Goal: Task Accomplishment & Management: Manage account settings

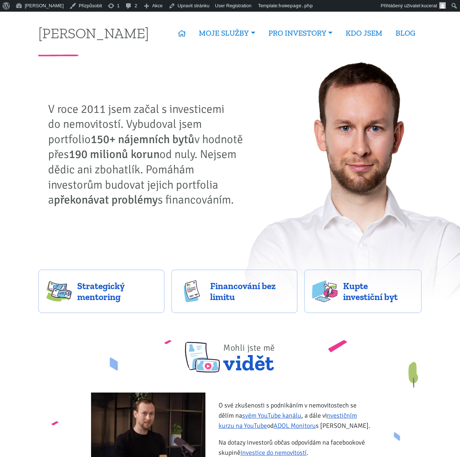
click at [76, 110] on p "V roce 2011 jsem začal s investicemi do nemovitostí. Vybudoval jsem portfolio 1…" at bounding box center [148, 155] width 200 height 106
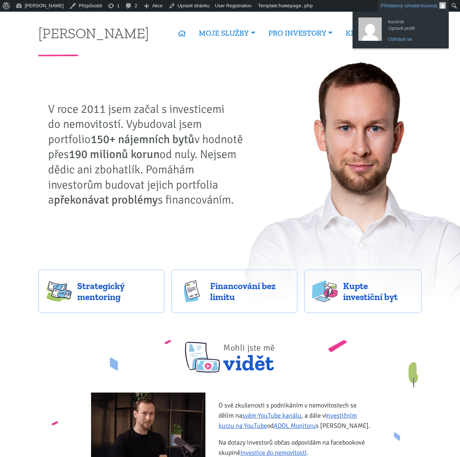
click at [407, 39] on link "Odhlásit se" at bounding box center [413, 39] width 58 height 9
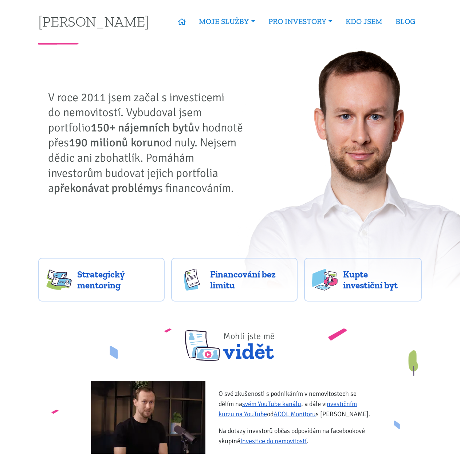
click at [208, 131] on p "V roce 2011 jsem začal s investicemi do nemovitostí. Vybudoval jsem portfolio 1…" at bounding box center [148, 143] width 200 height 106
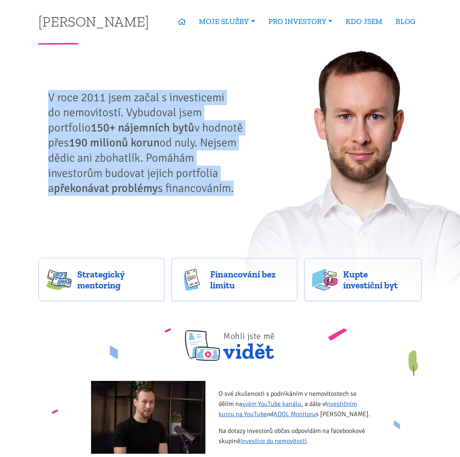
click at [208, 131] on p "V roce 2011 jsem začal s investicemi do nemovitostí. Vybudoval jsem portfolio 1…" at bounding box center [148, 143] width 200 height 106
click at [160, 130] on p "V roce 2011 jsem začal s investicemi do nemovitostí. Vybudoval jsem portfolio 1…" at bounding box center [148, 143] width 200 height 106
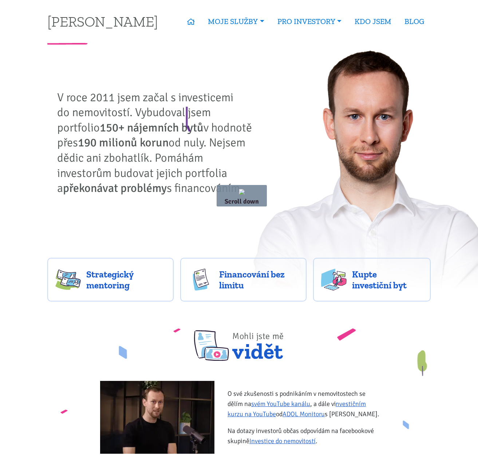
drag, startPoint x: 187, startPoint y: 99, endPoint x: 216, endPoint y: 135, distance: 46.5
